Goal: Find specific page/section: Find specific page/section

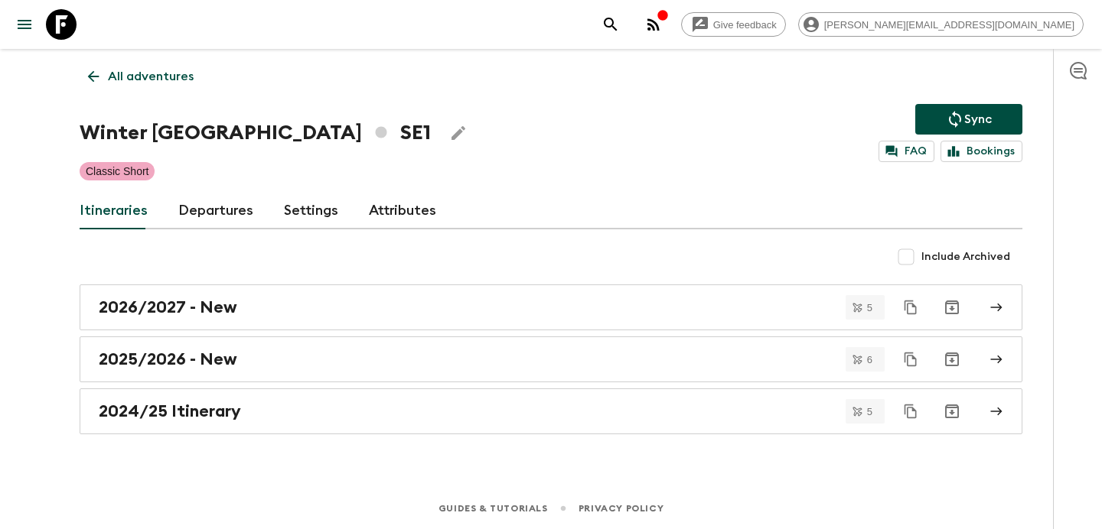
click at [660, 21] on icon "button" at bounding box center [653, 24] width 12 height 12
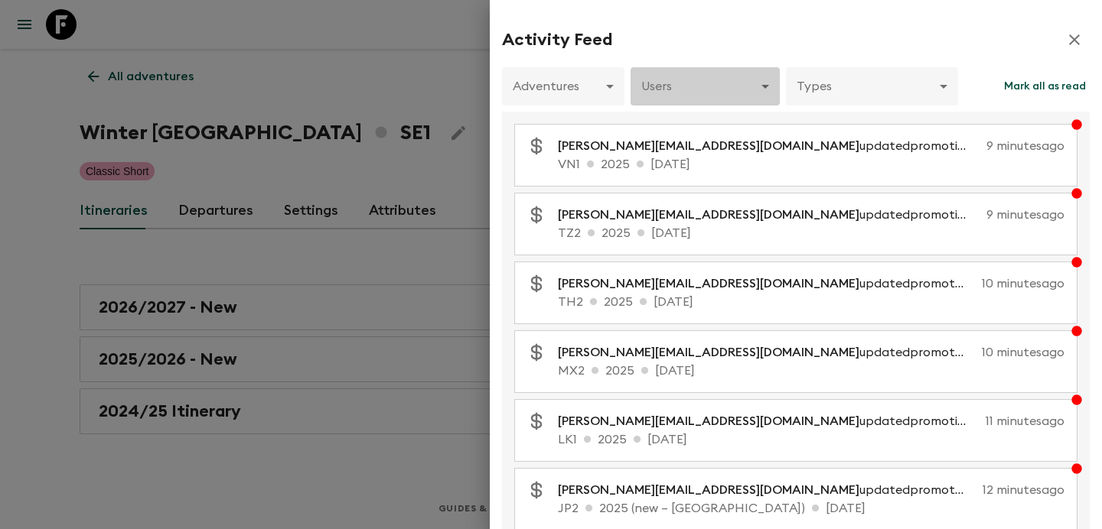
click at [746, 106] on body "Give feedback [PERSON_NAME][EMAIL_ADDRESS][DOMAIN_NAME] All adventures Winter […" at bounding box center [551, 264] width 1102 height 529
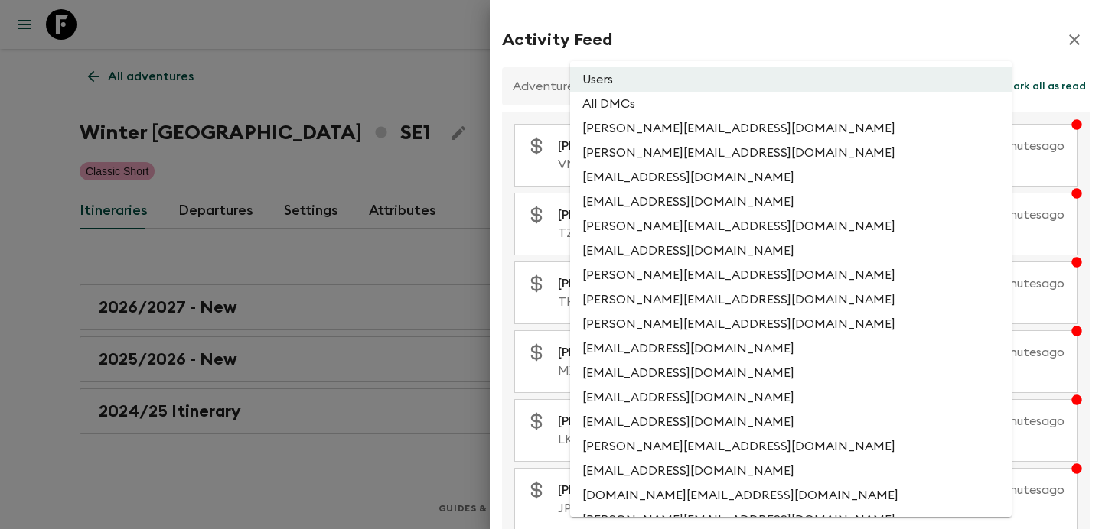
click at [731, 109] on li "All DMCs" at bounding box center [791, 104] width 442 height 24
type input "EXTERNAL_ONLY"
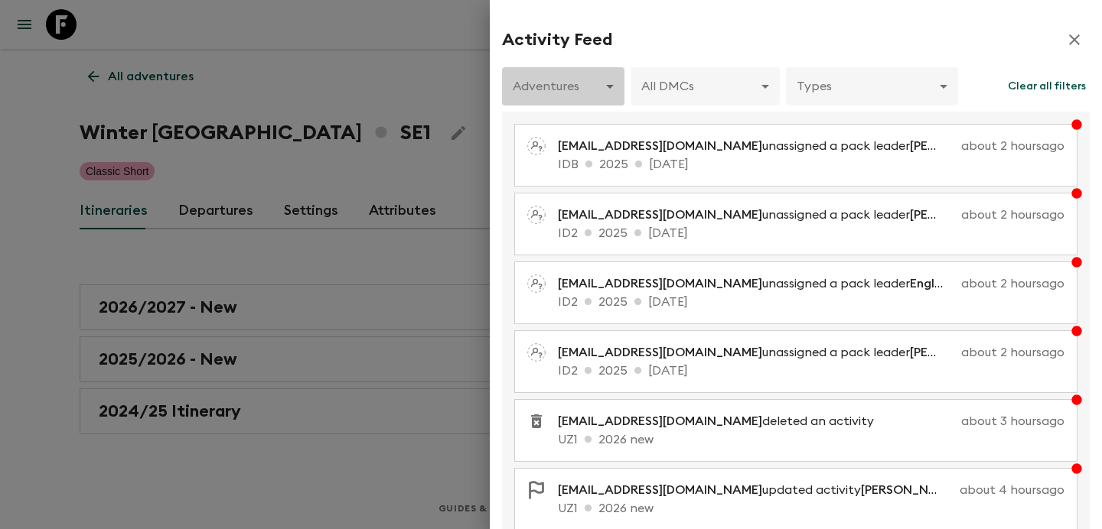
click at [585, 79] on body "Give feedback [PERSON_NAME][EMAIL_ADDRESS][DOMAIN_NAME] All adventures Winter […" at bounding box center [551, 264] width 1102 height 529
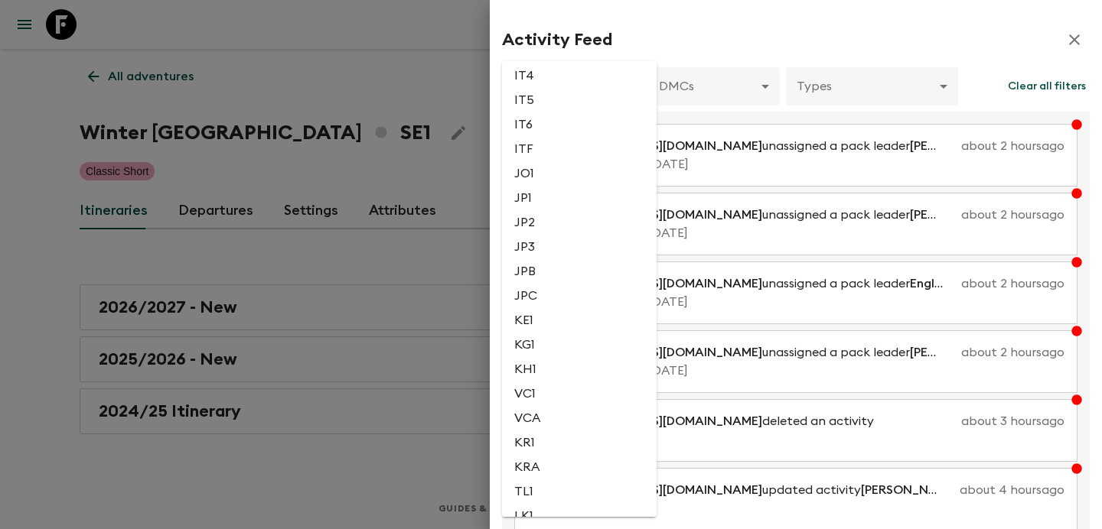
scroll to position [2098, 0]
click at [523, 246] on li "JP3" at bounding box center [579, 234] width 155 height 24
type input "06ad3a6e-4af5-4584-9f45-251a9656d246"
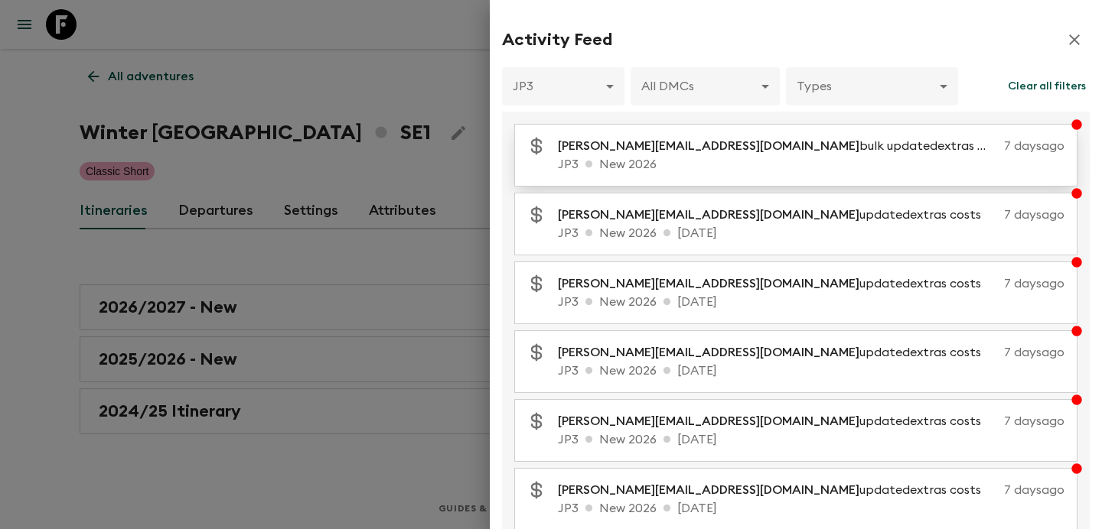
click at [722, 169] on p "JP3 New 2026" at bounding box center [811, 164] width 507 height 18
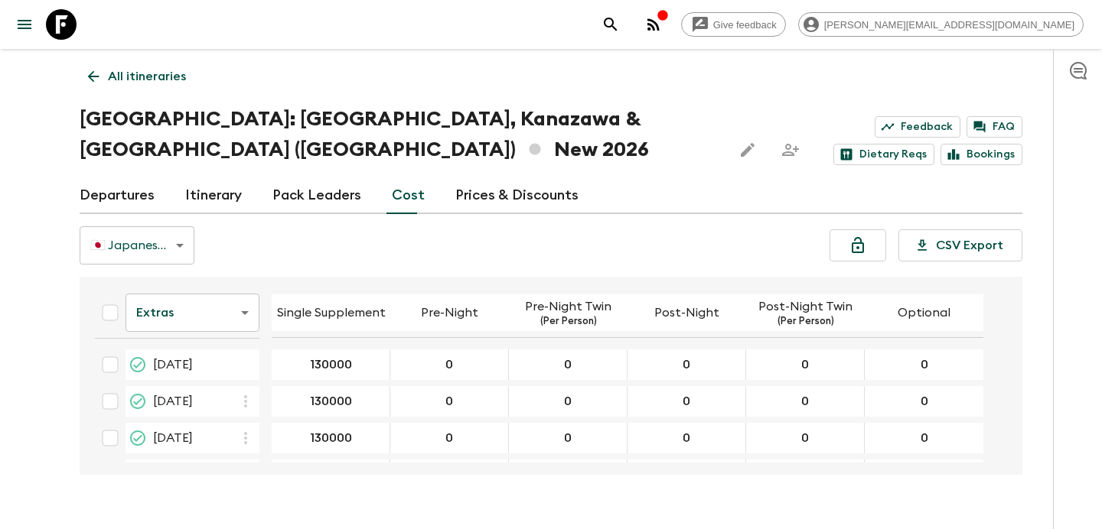
click at [224, 275] on body "Give feedback [PERSON_NAME][EMAIL_ADDRESS][DOMAIN_NAME] All itineraries [GEOGRA…" at bounding box center [551, 279] width 1102 height 559
click at [206, 316] on li "Passengers" at bounding box center [192, 320] width 134 height 24
